Goal: Transaction & Acquisition: Book appointment/travel/reservation

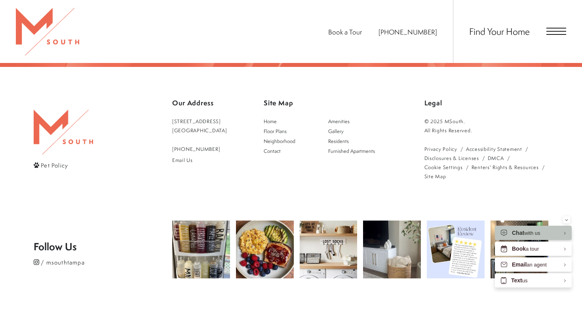
scroll to position [1449, 0]
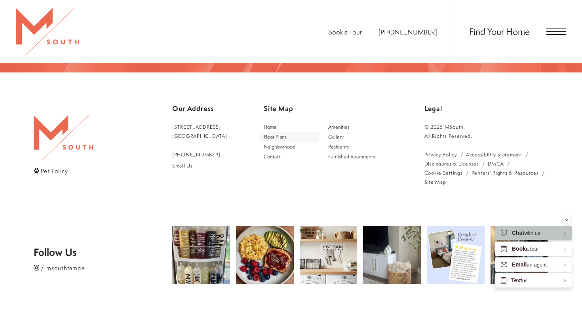
click at [287, 134] on span "Floor Plans" at bounding box center [275, 137] width 23 height 7
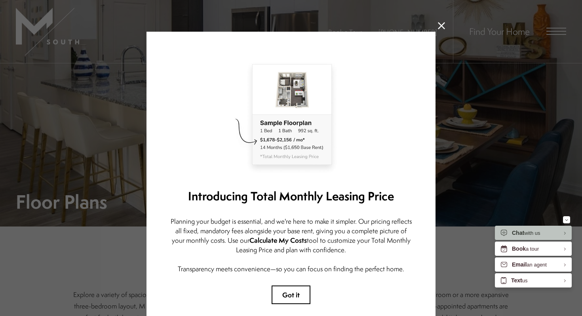
click at [441, 25] on icon at bounding box center [441, 25] width 7 height 7
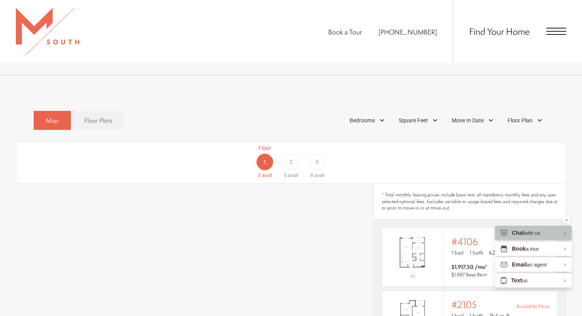
scroll to position [394, 0]
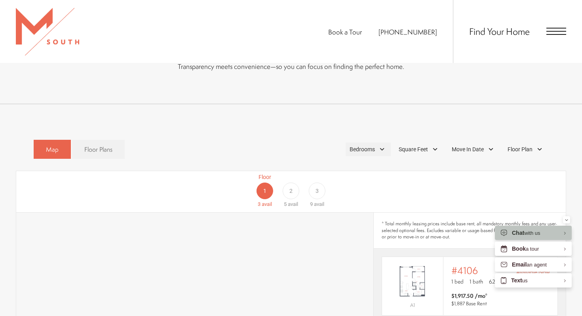
click at [374, 145] on span "Bedrooms" at bounding box center [362, 149] width 25 height 8
click at [367, 181] on span "2 Bedroom" at bounding box center [354, 185] width 40 height 9
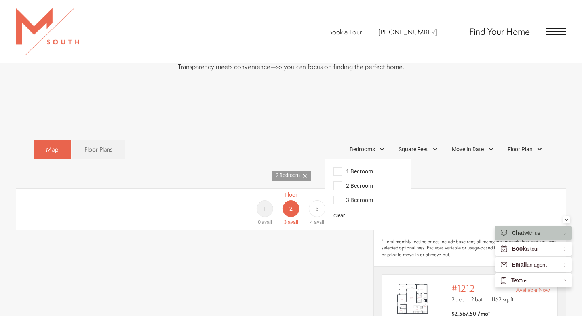
click at [475, 191] on div "Floor 1 0 avail Floor 2 3 avail Floor 3 4 avail" at bounding box center [527, 208] width 550 height 35
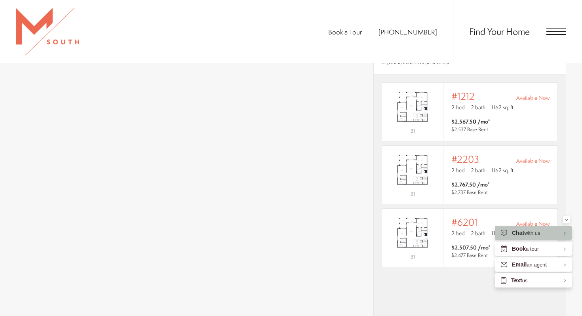
scroll to position [584, 0]
click at [485, 105] on span "2 bath" at bounding box center [478, 109] width 15 height 8
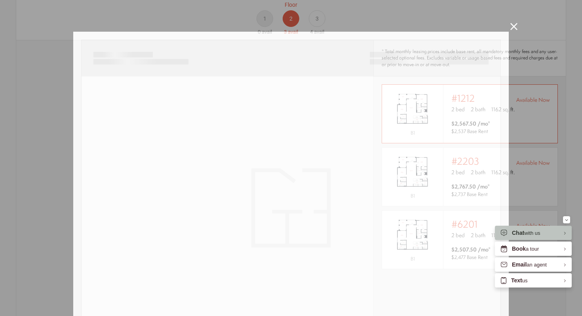
scroll to position [0, 0]
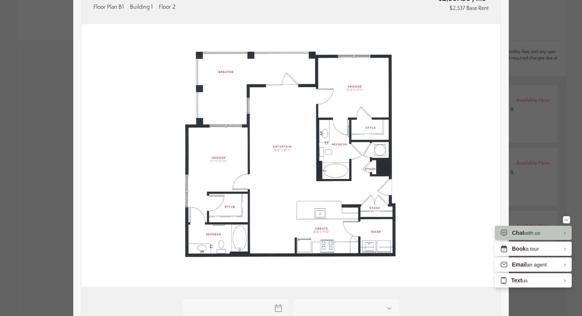
type input "**********"
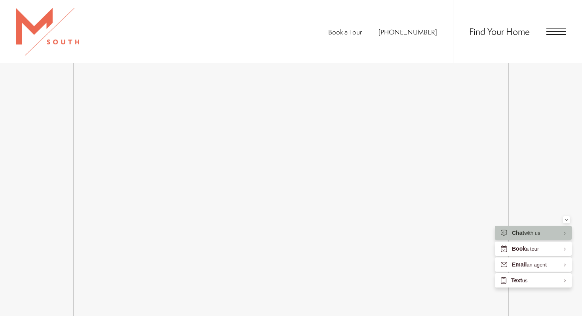
scroll to position [1195, 0]
